Goal: Task Accomplishment & Management: Complete application form

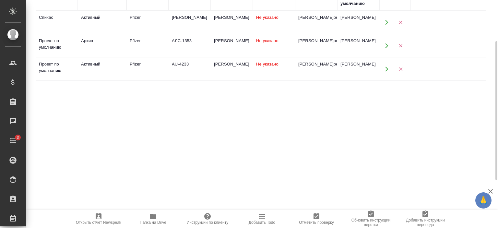
scroll to position [25, 0]
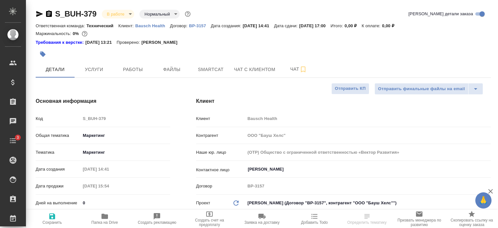
select select "RU"
type input "[PERSON_NAME]"
type input "[PERSON_NAME]pereverzeva"
click at [154, 24] on p "Bausch Health" at bounding box center [152, 25] width 35 height 5
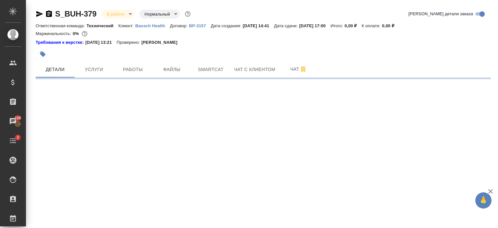
select select "RU"
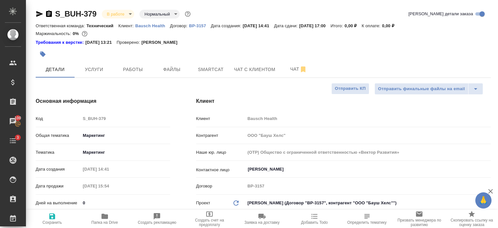
type textarea "x"
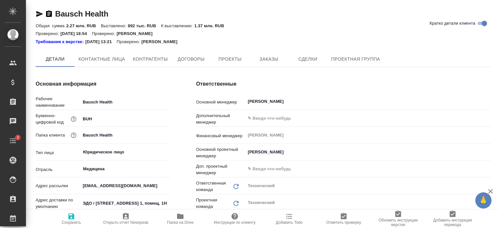
type textarea "x"
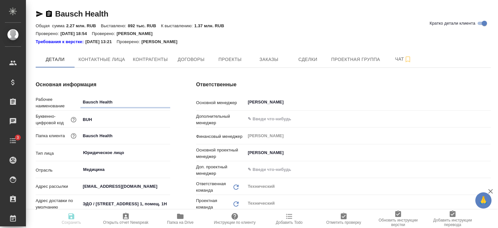
type textarea "x"
click at [276, 59] on span "Заказы" at bounding box center [268, 59] width 31 height 8
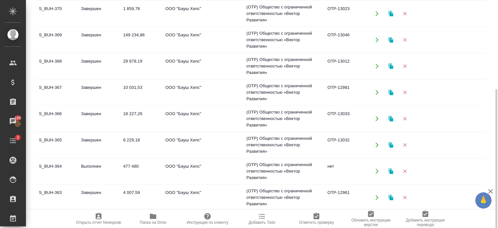
scroll to position [416, 0]
click at [56, 162] on td "S_BUH-364" at bounding box center [57, 170] width 42 height 23
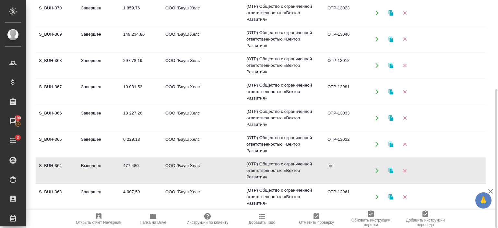
click at [56, 162] on td "S_BUH-364" at bounding box center [57, 170] width 42 height 23
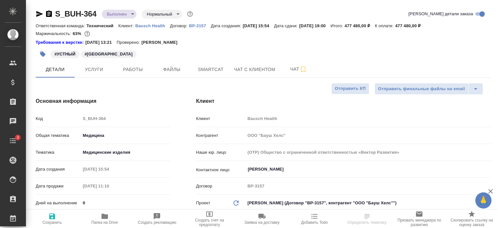
select select "RU"
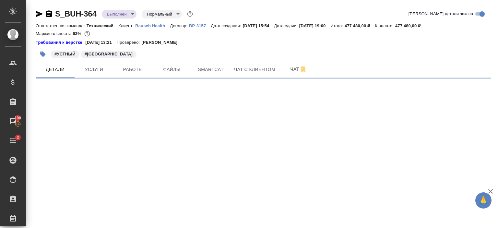
select select "RU"
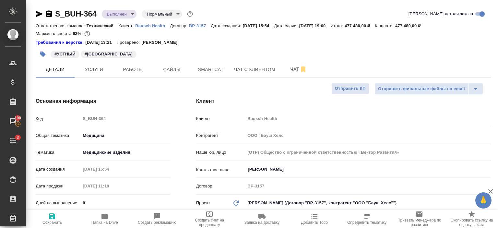
type textarea "x"
